Goal: Transaction & Acquisition: Purchase product/service

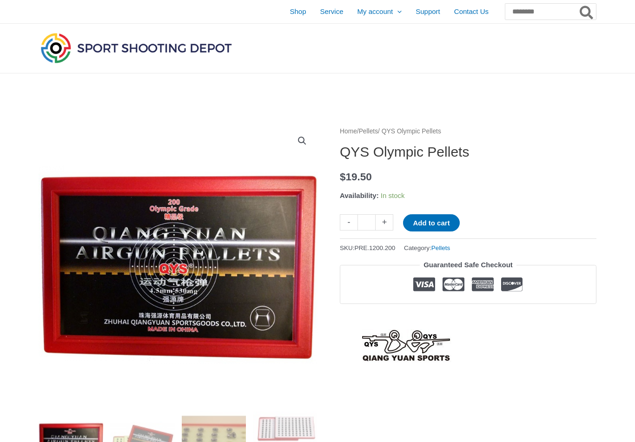
click at [290, 13] on span "Shop" at bounding box center [298, 11] width 16 height 23
click at [290, 11] on span "Shop" at bounding box center [298, 11] width 16 height 23
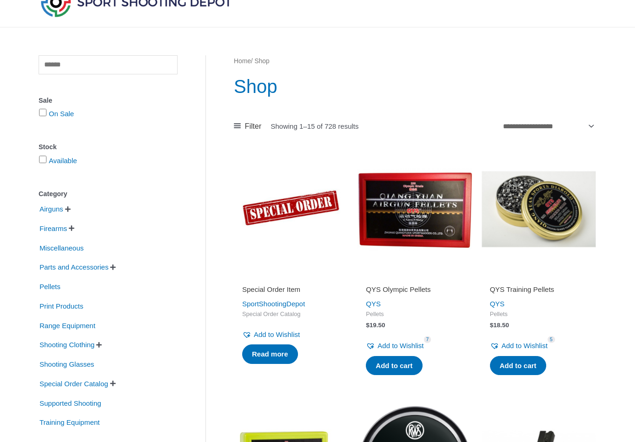
scroll to position [46, 0]
click at [57, 287] on span "Pellets" at bounding box center [50, 287] width 23 height 16
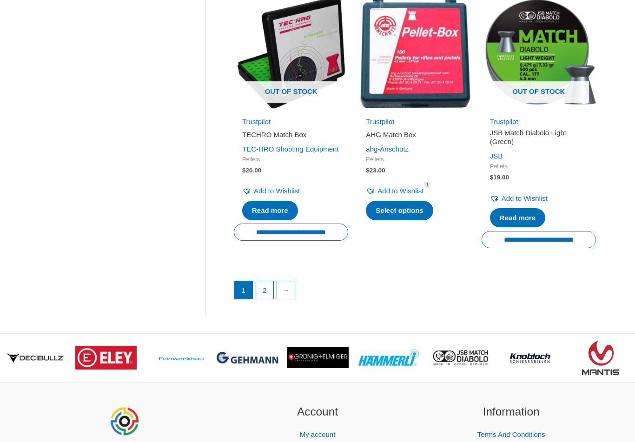
scroll to position [1259, 0]
click at [291, 281] on link "→" at bounding box center [286, 290] width 18 height 18
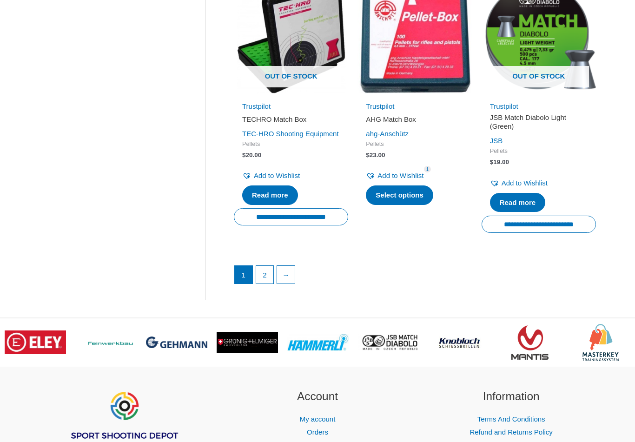
scroll to position [61, 0]
